Goal: Find specific page/section: Find specific page/section

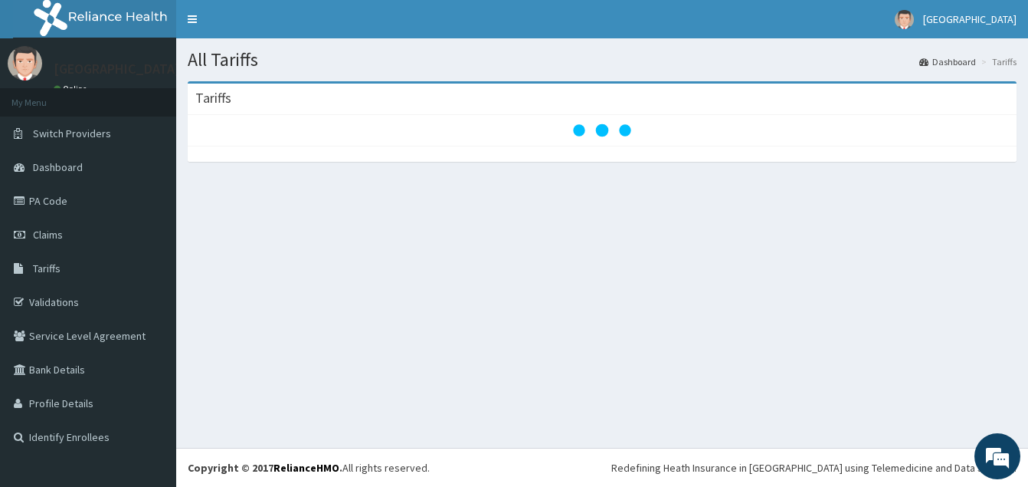
click at [258, 124] on div at bounding box center [602, 130] width 814 height 15
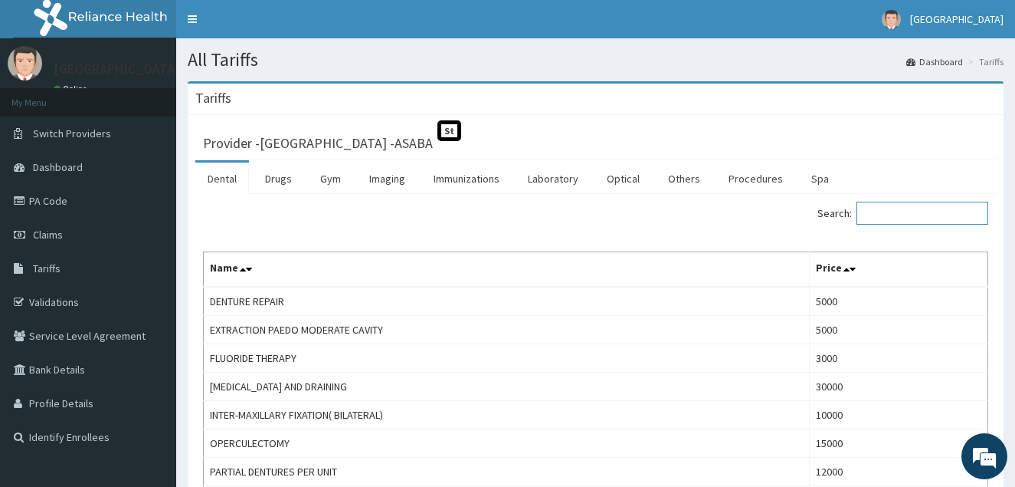
click at [882, 212] on input "Search:" at bounding box center [923, 213] width 132 height 23
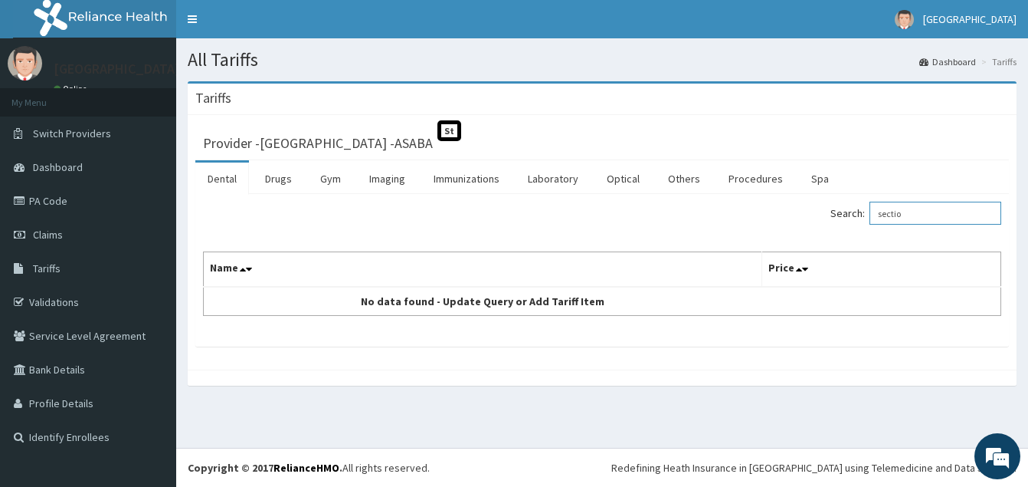
click at [882, 212] on input "sectio" at bounding box center [936, 213] width 132 height 23
click at [914, 214] on input "sectio" at bounding box center [936, 213] width 132 height 23
type input "s"
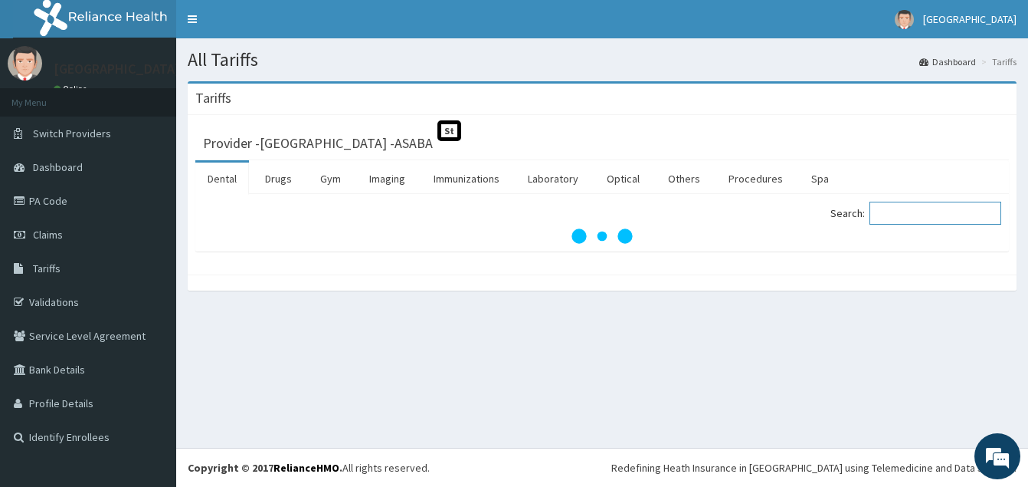
type input "e"
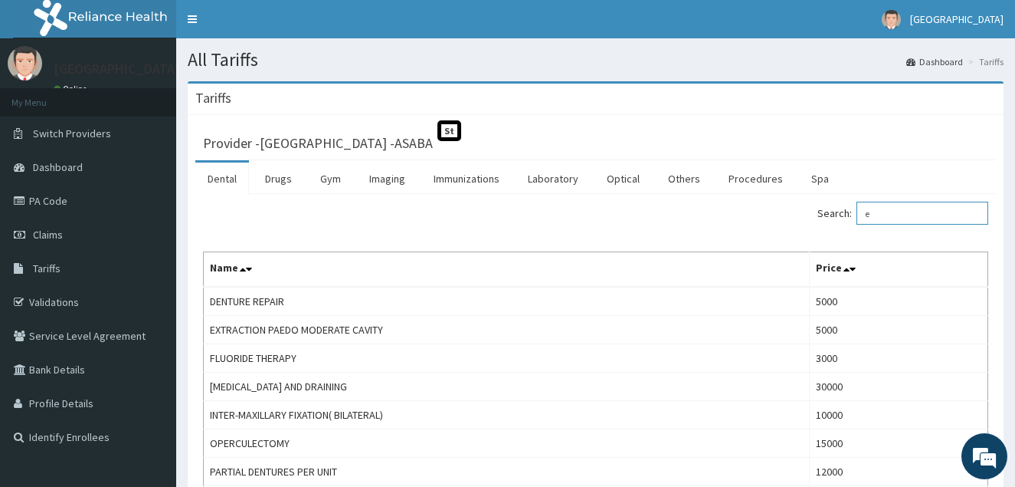
click at [915, 209] on input "e" at bounding box center [923, 213] width 132 height 23
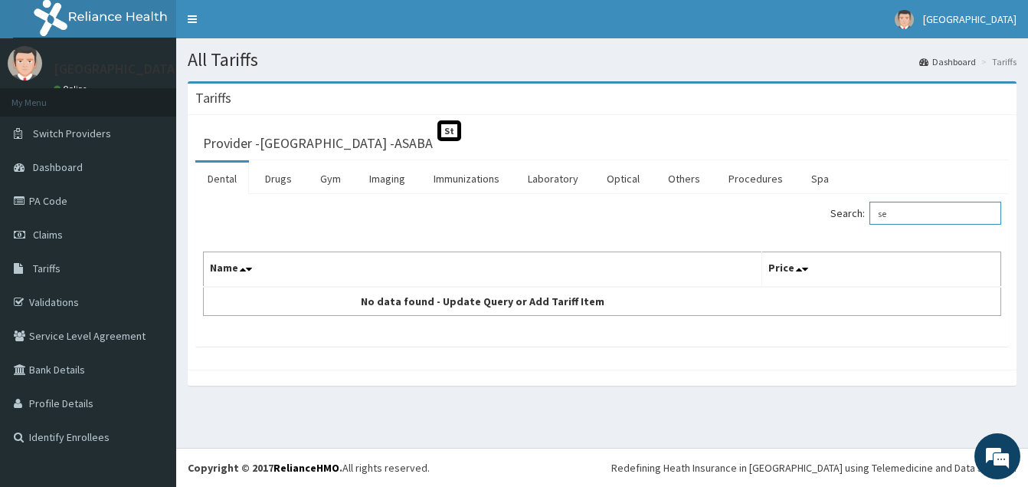
type input "s"
type input "C"
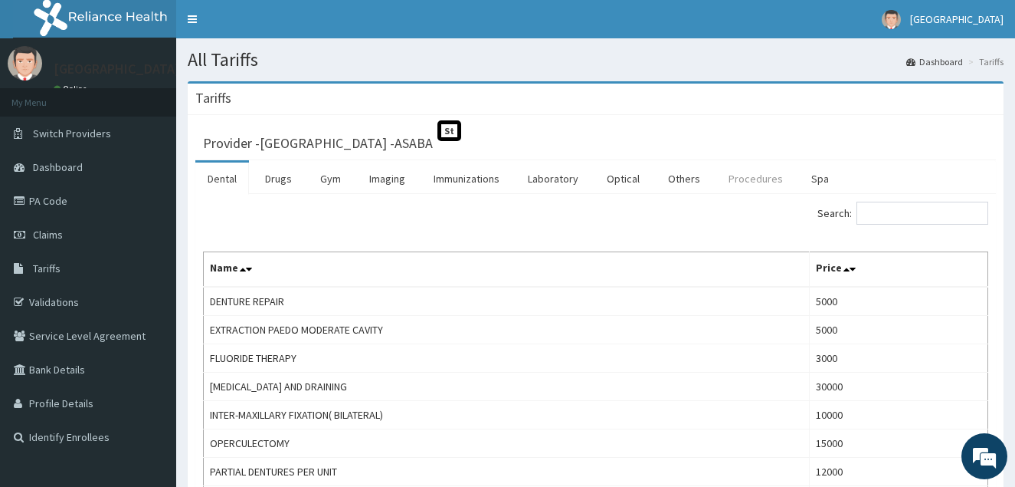
click at [756, 183] on link "Procedures" at bounding box center [756, 178] width 79 height 32
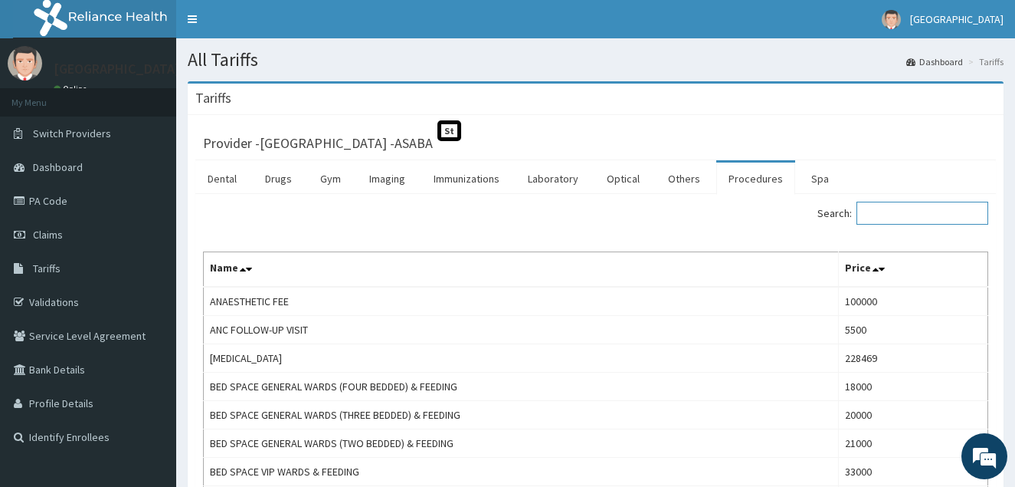
click at [891, 210] on input "Search:" at bounding box center [923, 213] width 132 height 23
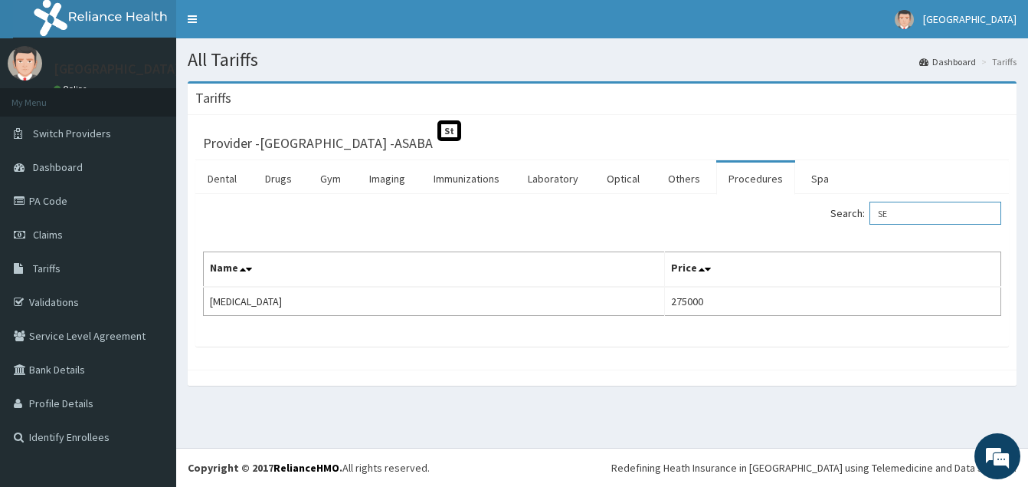
type input "S"
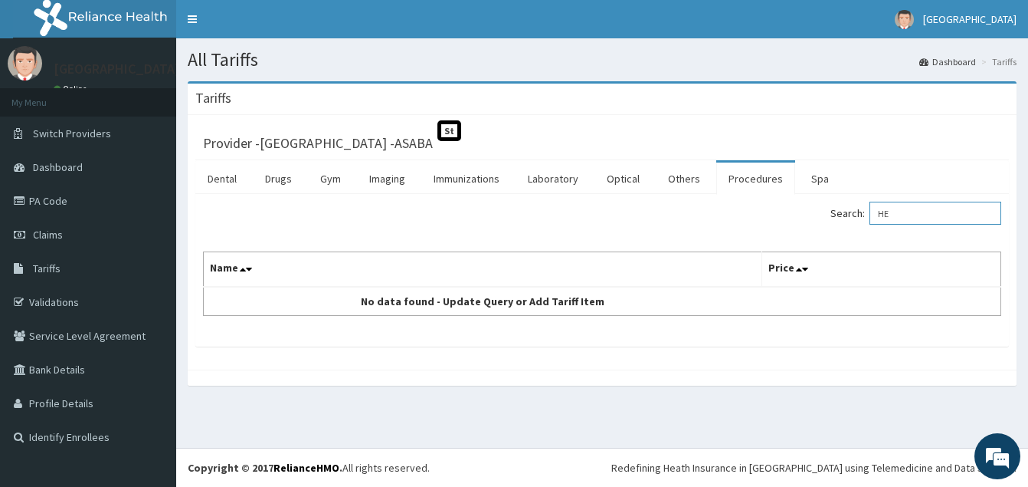
type input "H"
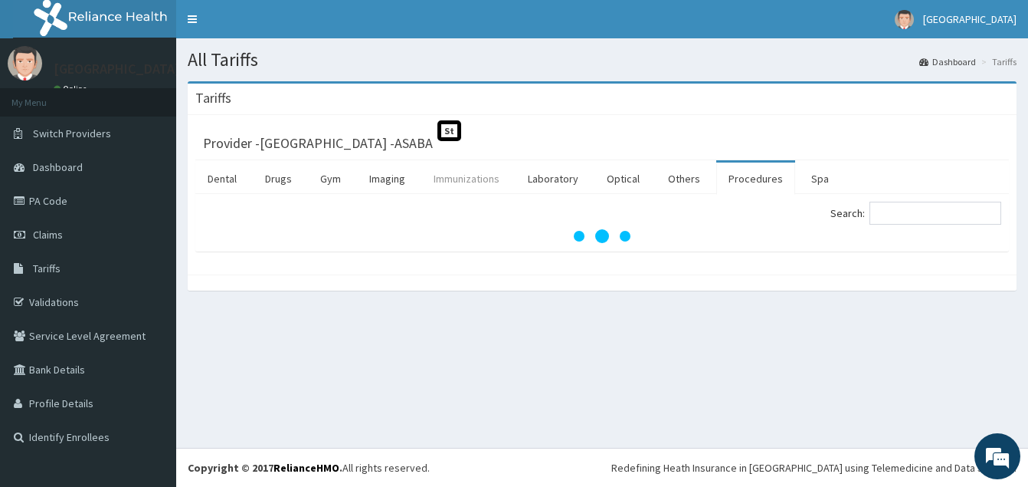
click at [455, 181] on link "Immunizations" at bounding box center [466, 178] width 90 height 32
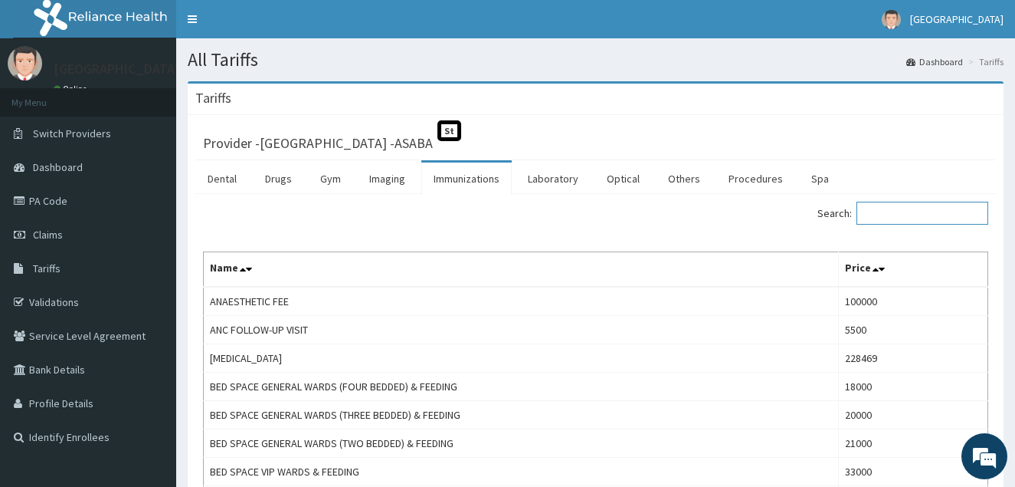
click at [886, 213] on input "Search:" at bounding box center [923, 213] width 132 height 23
click at [464, 175] on link "Immunizations" at bounding box center [466, 178] width 90 height 32
click at [883, 212] on input "Search:" at bounding box center [923, 213] width 132 height 23
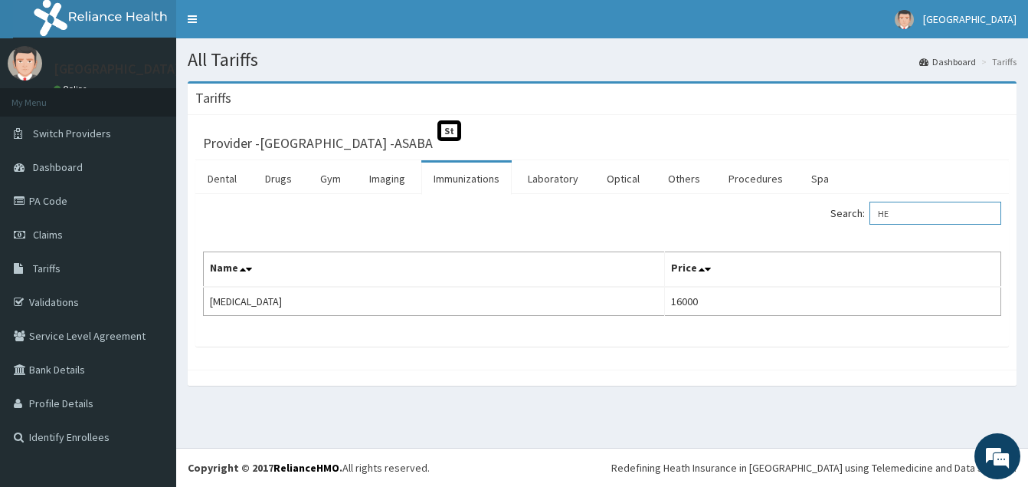
type input "H"
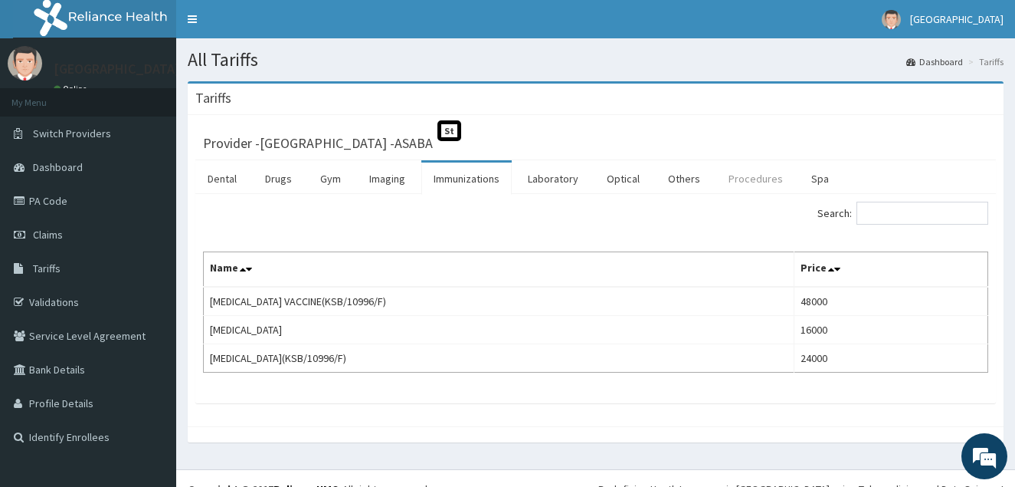
click at [739, 177] on link "Procedures" at bounding box center [756, 178] width 79 height 32
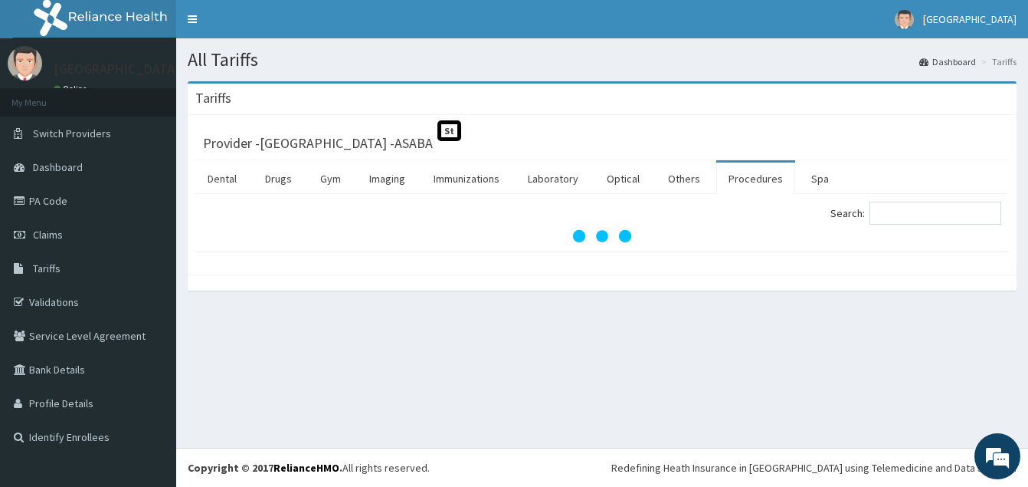
click at [739, 177] on link "Procedures" at bounding box center [756, 178] width 79 height 32
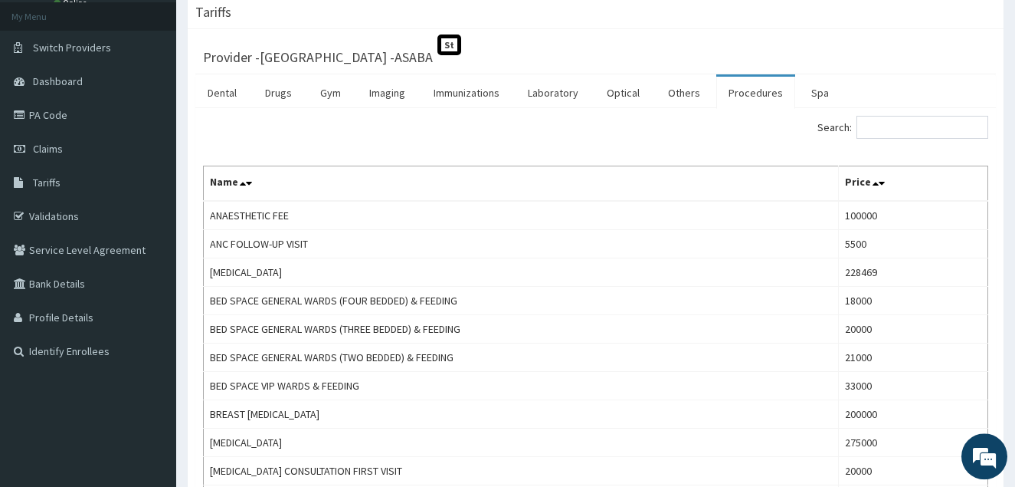
scroll to position [78, 0]
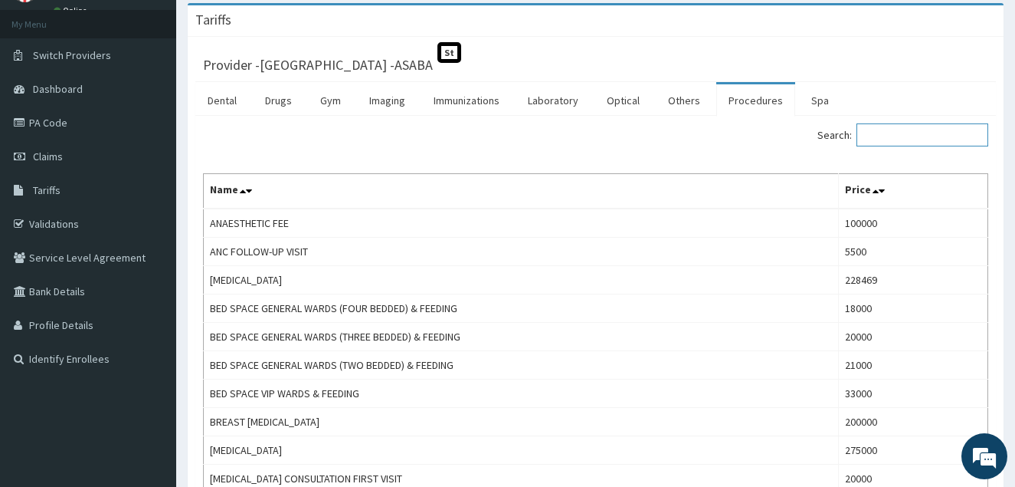
click at [887, 141] on input "Search:" at bounding box center [923, 134] width 132 height 23
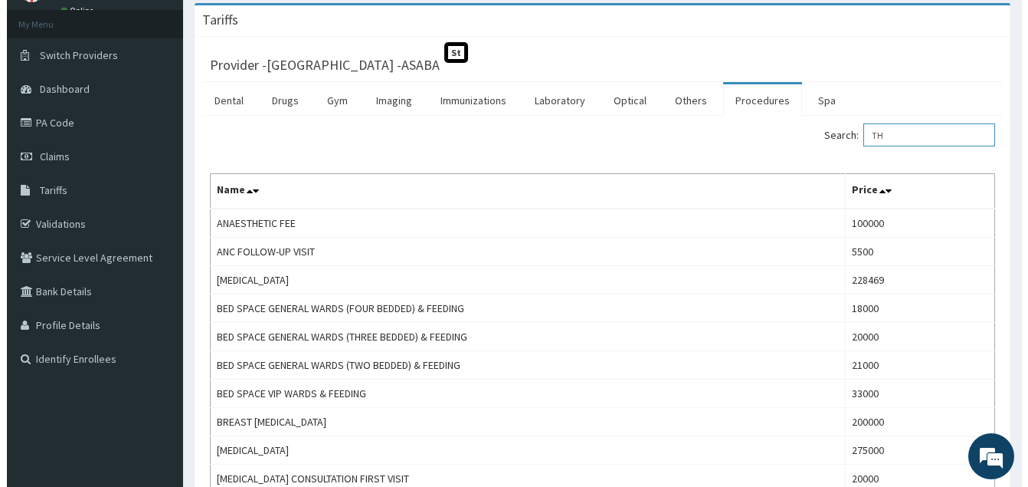
scroll to position [0, 0]
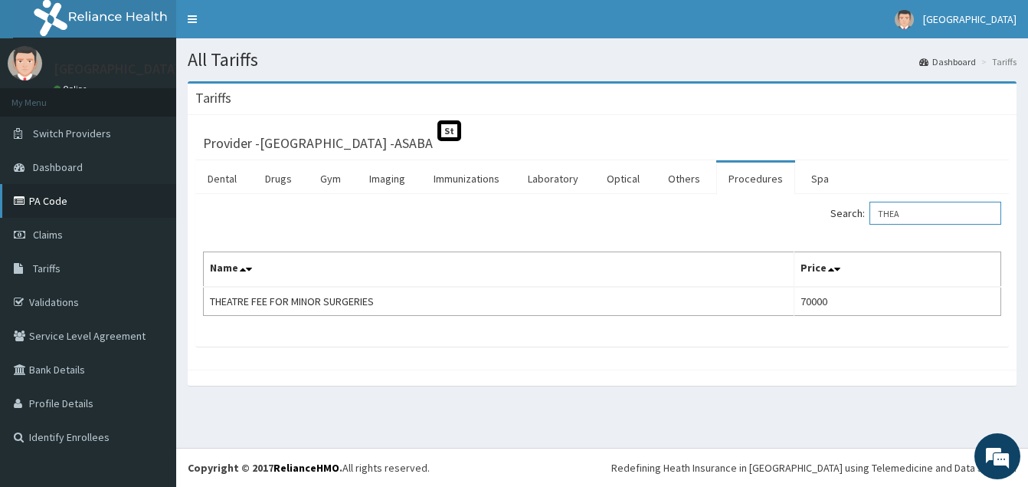
type input "THEA"
click at [51, 199] on link "PA Code" at bounding box center [88, 201] width 176 height 34
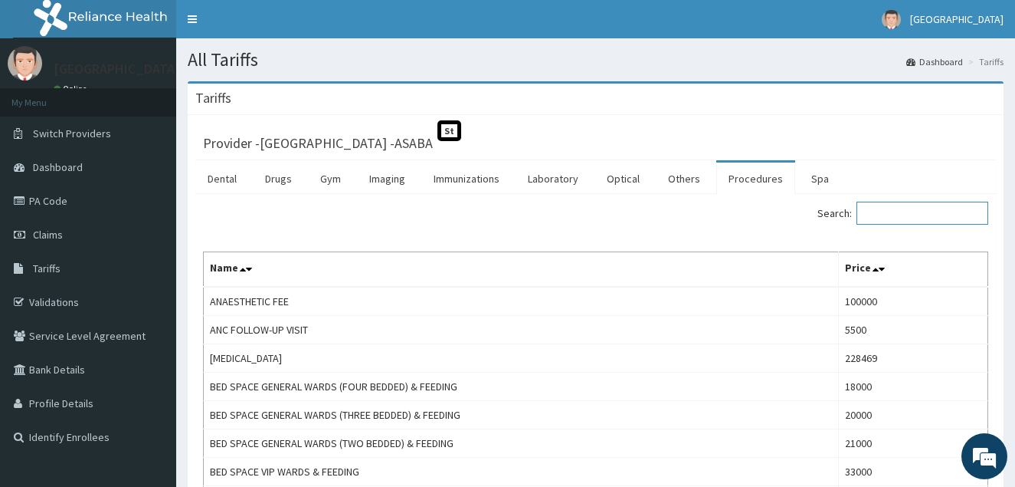
click at [894, 213] on input "Search:" at bounding box center [923, 213] width 132 height 23
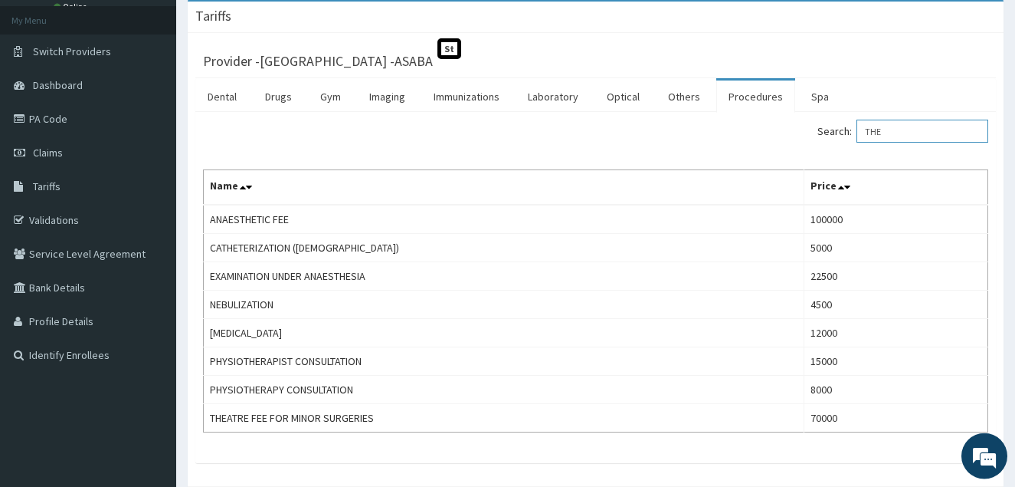
scroll to position [78, 0]
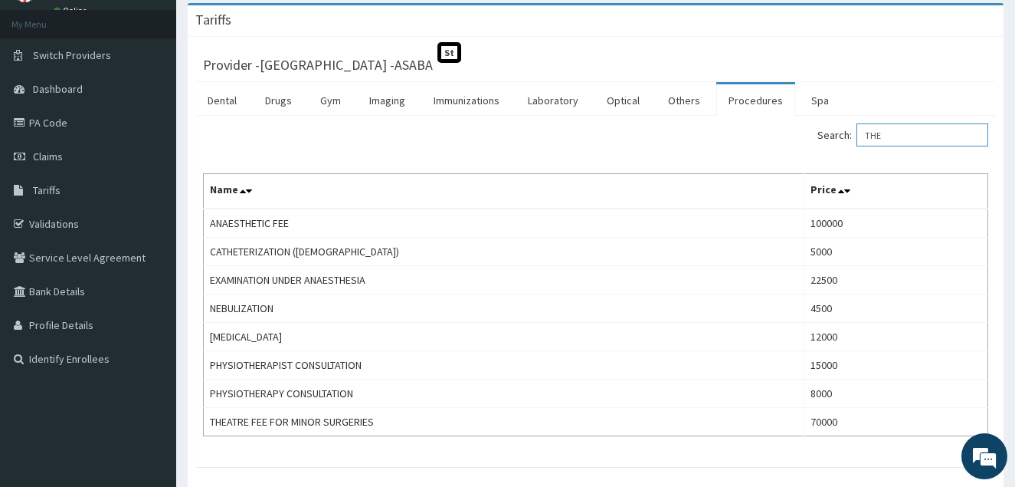
click at [907, 139] on input "THE" at bounding box center [923, 134] width 132 height 23
type input "T"
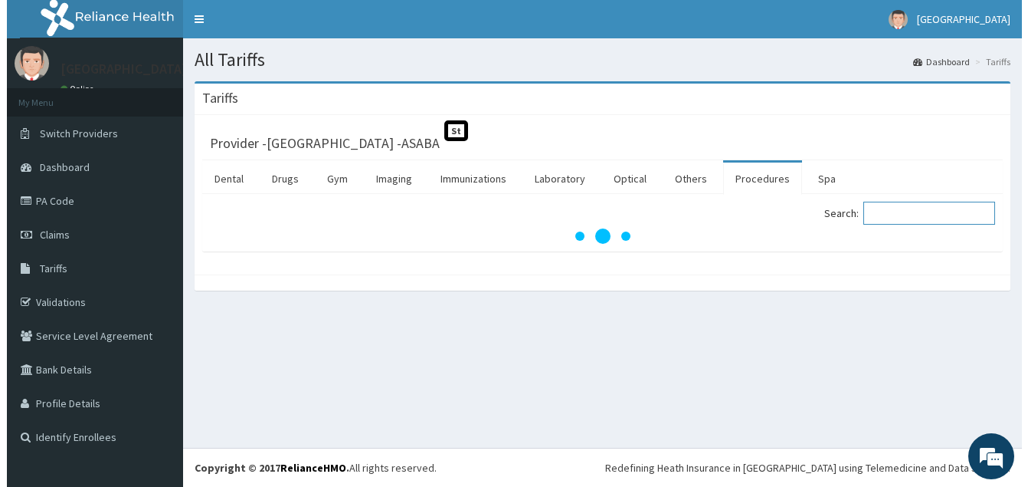
scroll to position [0, 0]
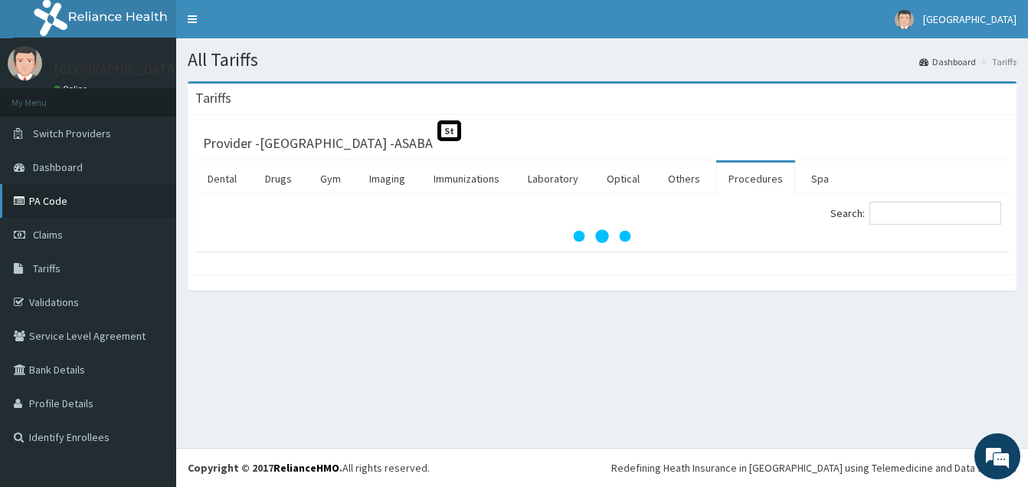
click at [44, 193] on link "PA Code" at bounding box center [88, 201] width 176 height 34
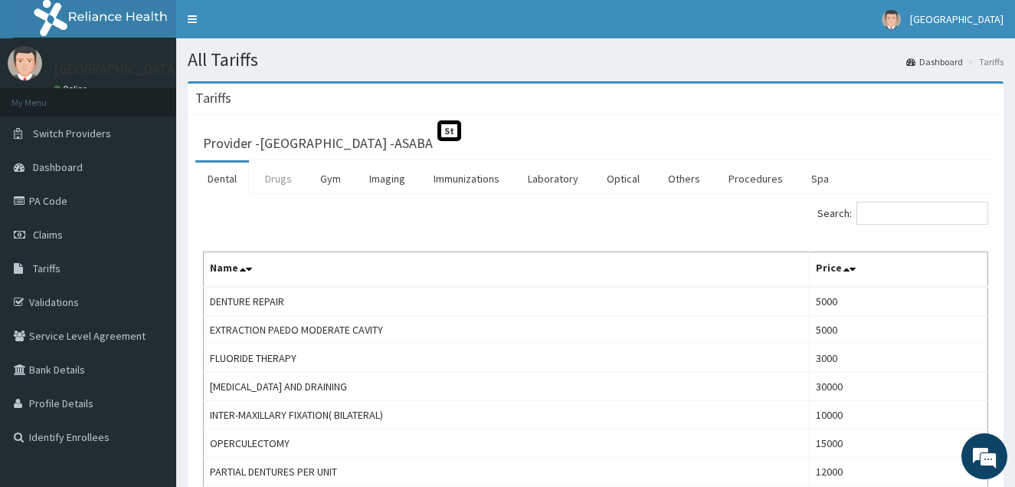
click at [284, 181] on link "Drugs" at bounding box center [278, 178] width 51 height 32
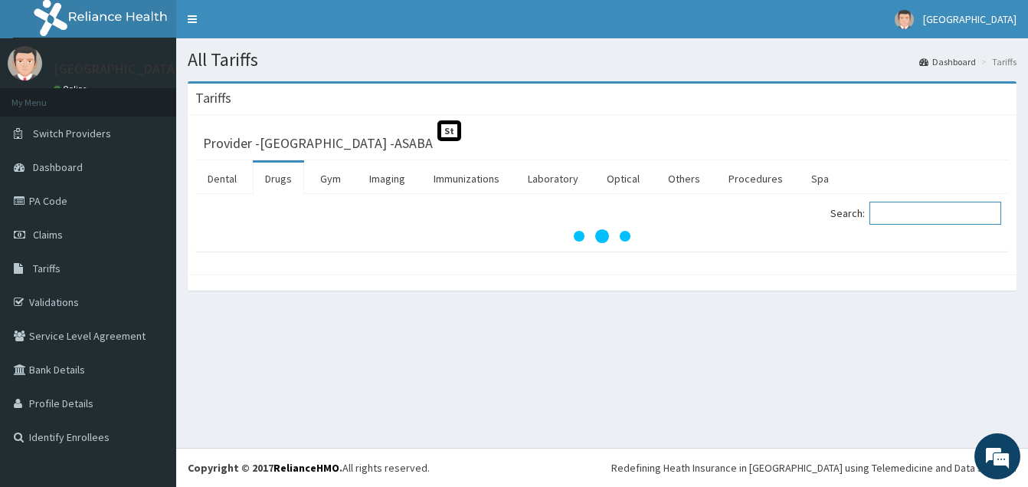
click at [900, 218] on input "Search:" at bounding box center [936, 213] width 132 height 23
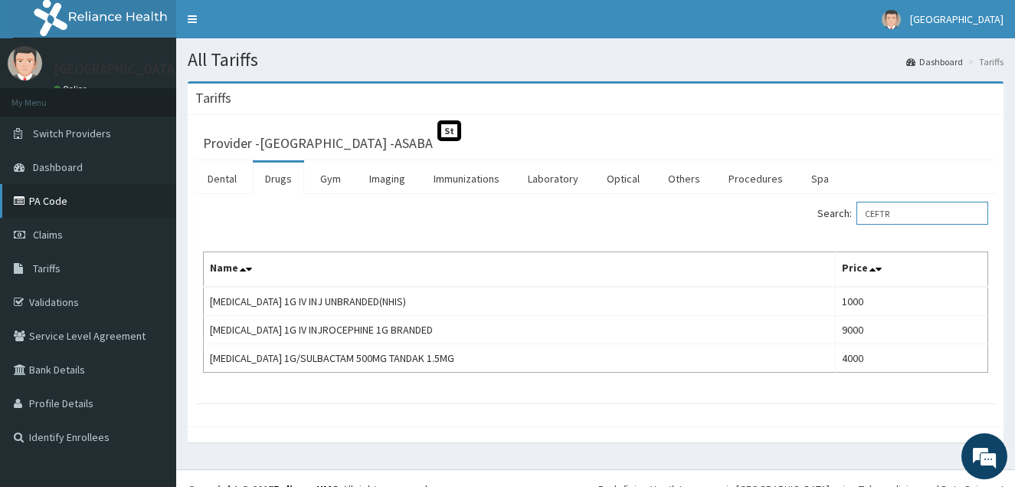
type input "CEFTR"
click at [67, 195] on link "PA Code" at bounding box center [88, 201] width 176 height 34
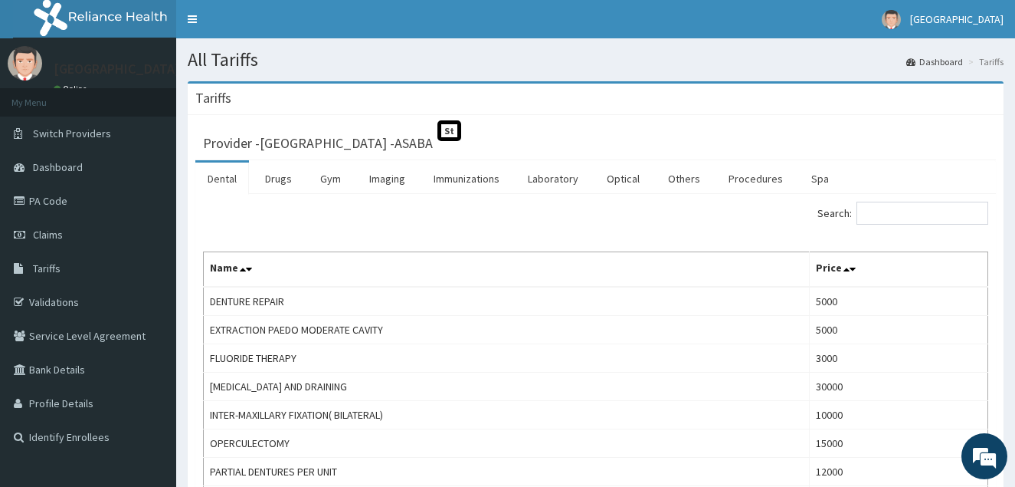
click at [739, 180] on link "Procedures" at bounding box center [756, 178] width 79 height 32
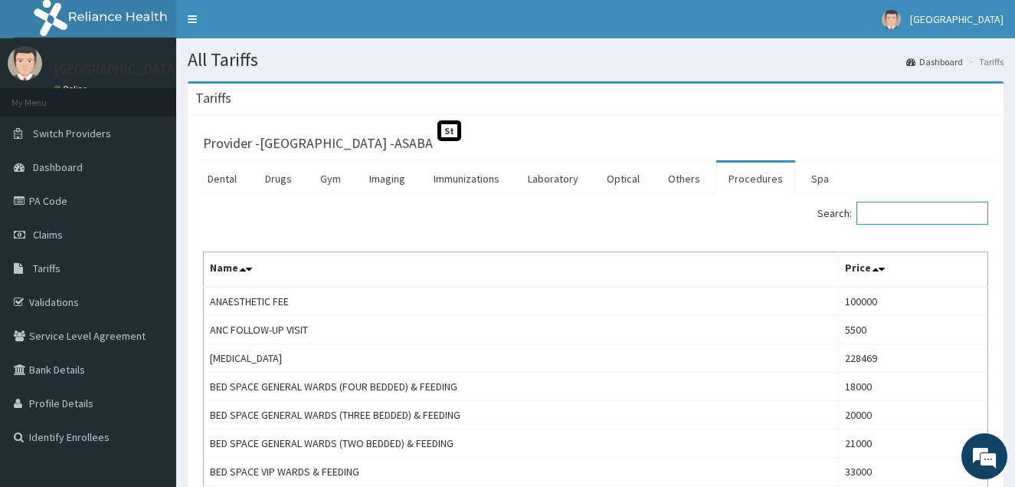
click at [881, 213] on input "Search:" at bounding box center [923, 213] width 132 height 23
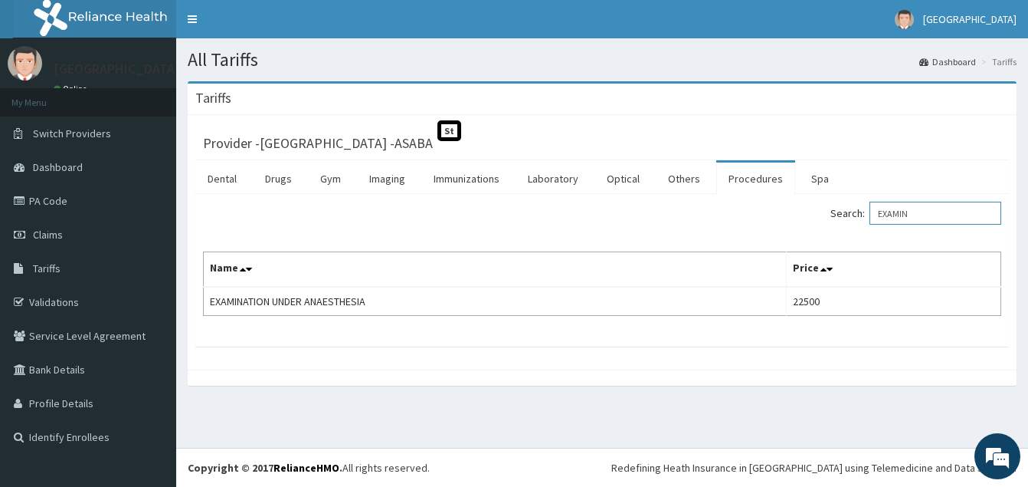
type input "EXAMIN"
